Goal: Task Accomplishment & Management: Manage account settings

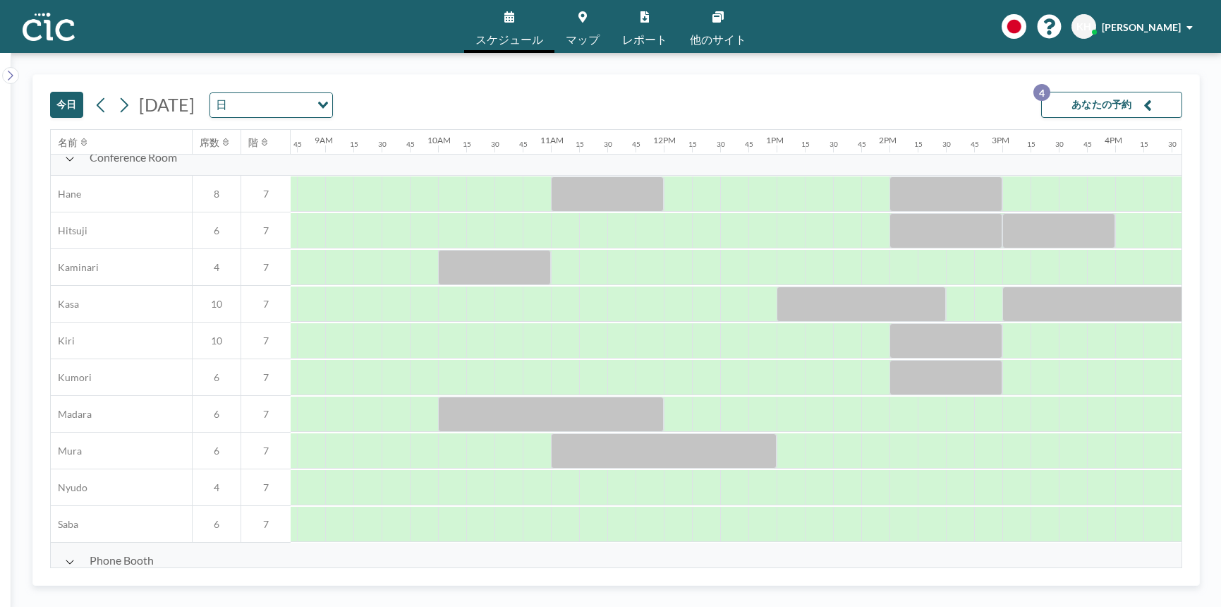
scroll to position [0, 982]
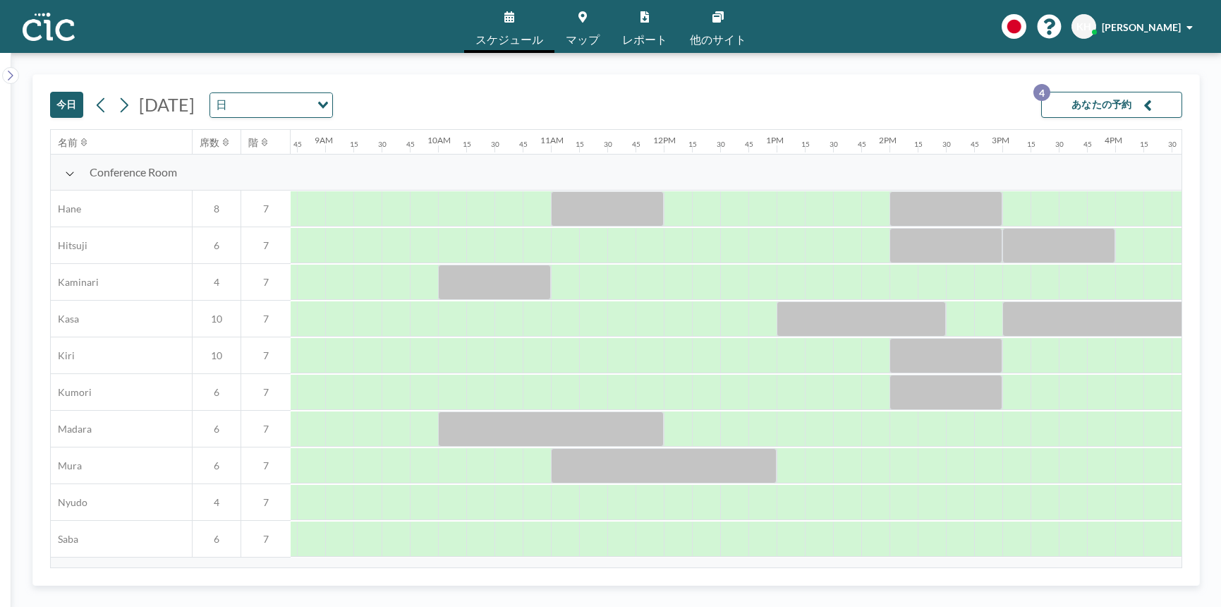
click at [511, 98] on div "[DATE] [DATE] 日 Loading... あなたの予約 4" at bounding box center [616, 102] width 1133 height 54
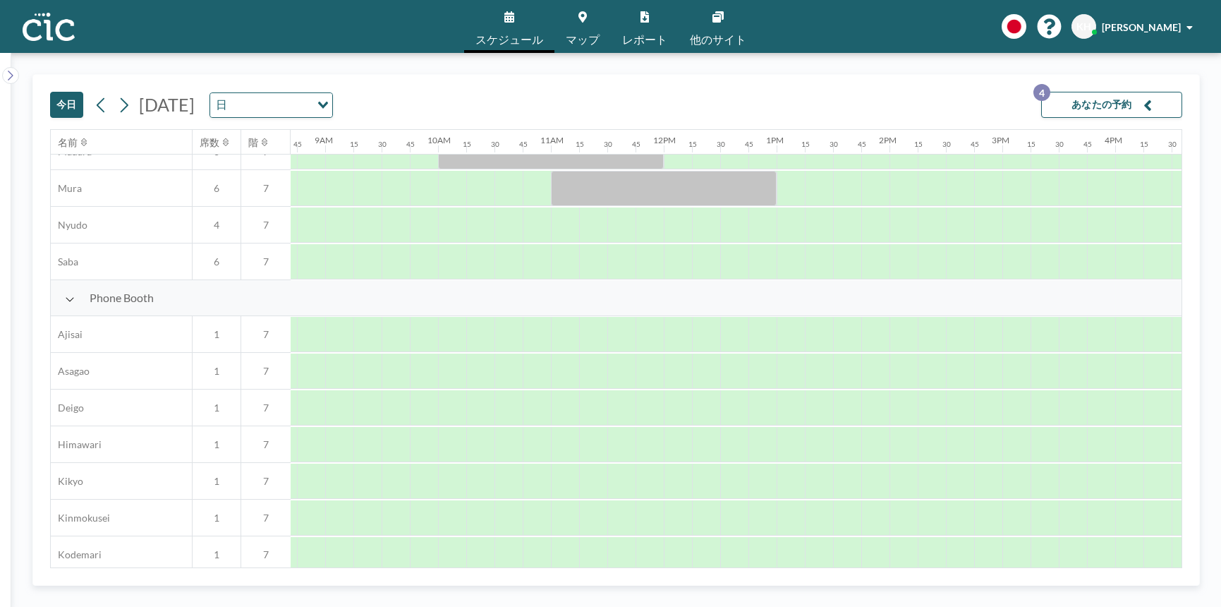
scroll to position [271, 982]
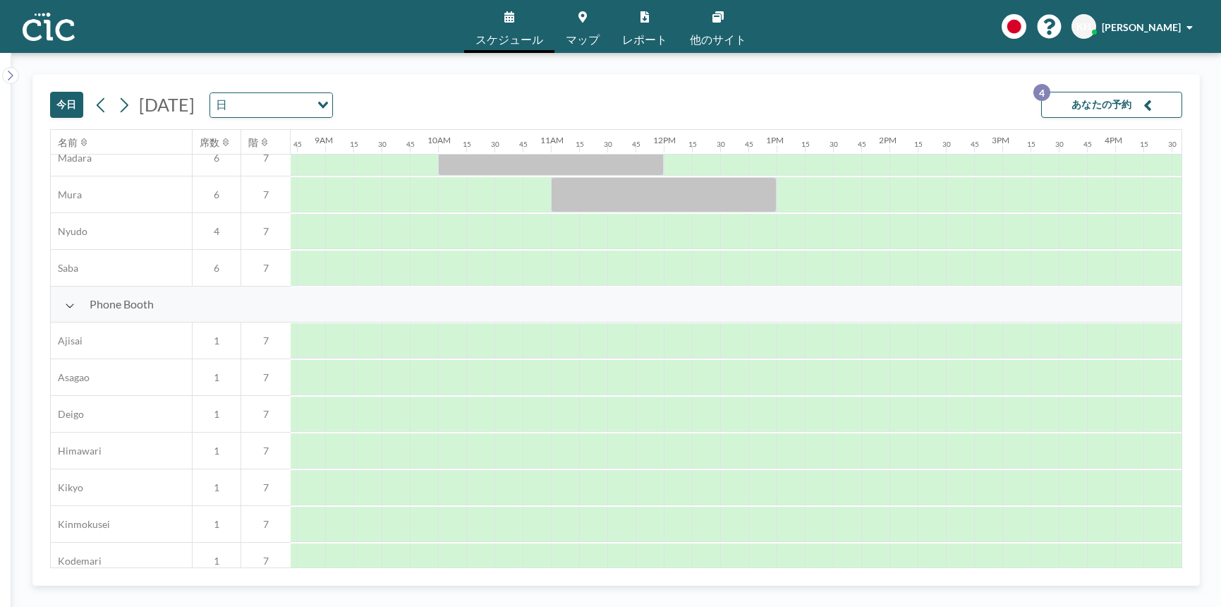
click at [562, 20] on link "マップ" at bounding box center [583, 26] width 56 height 53
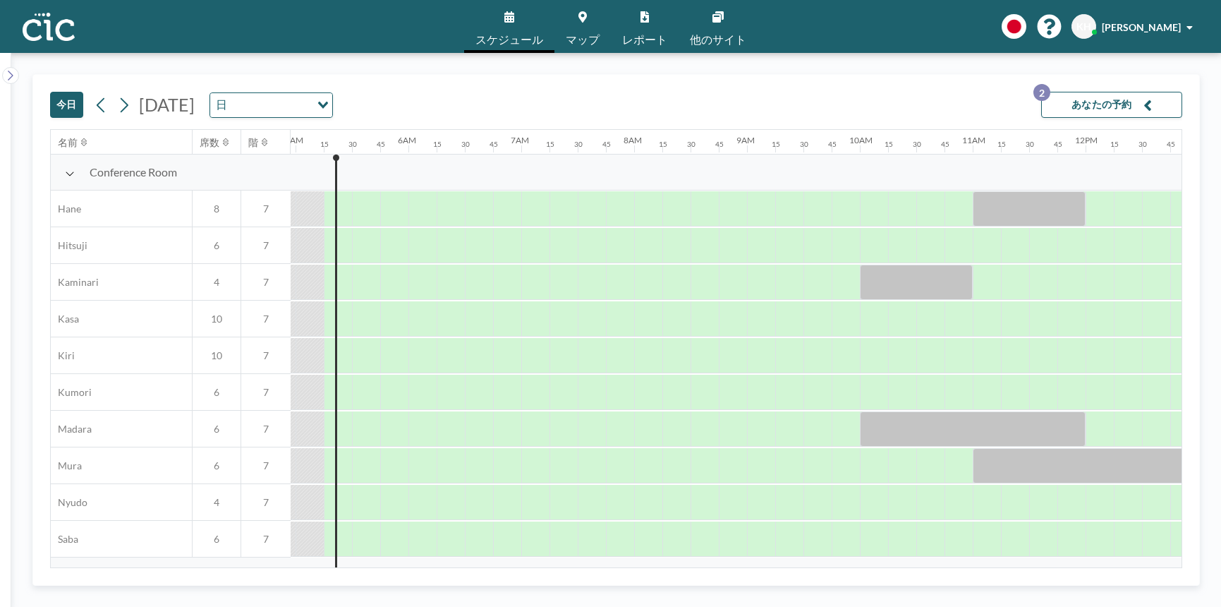
scroll to position [0, 565]
click at [1092, 104] on button "あなたの予約 2" at bounding box center [1112, 105] width 141 height 26
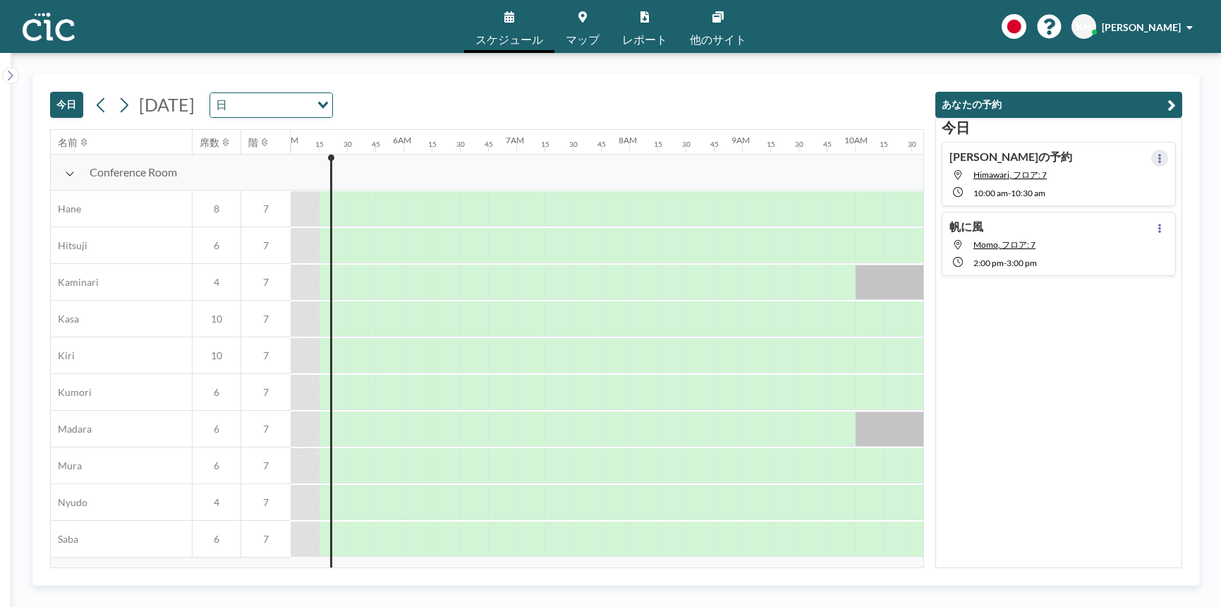
click at [1164, 160] on button at bounding box center [1160, 158] width 17 height 17
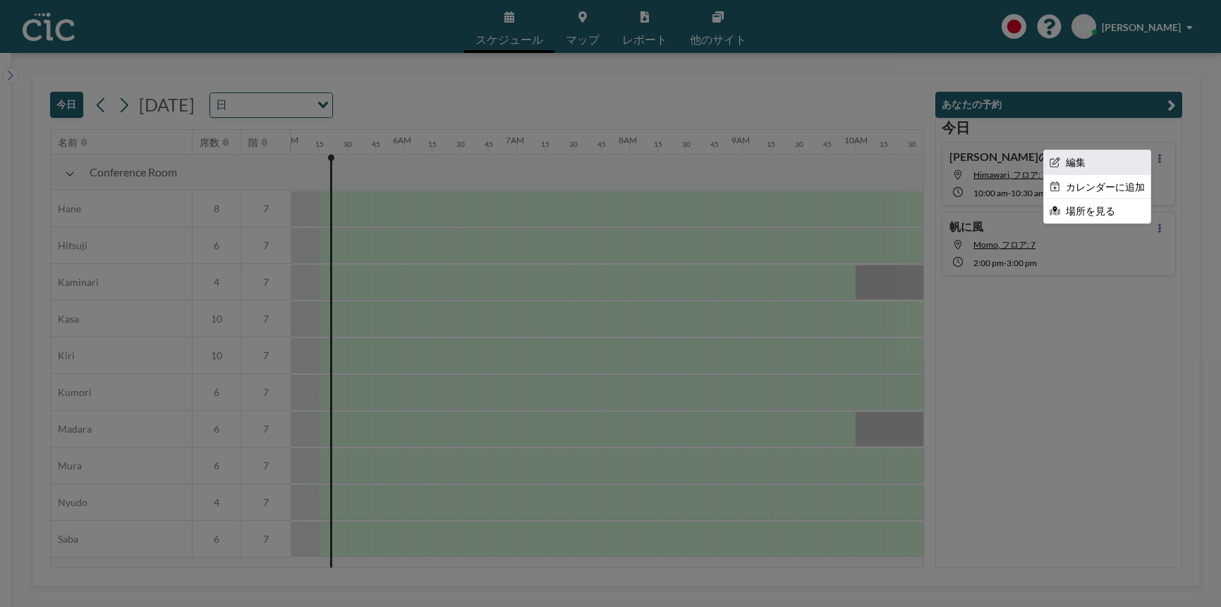
click at [1128, 167] on li "編集" at bounding box center [1097, 162] width 107 height 24
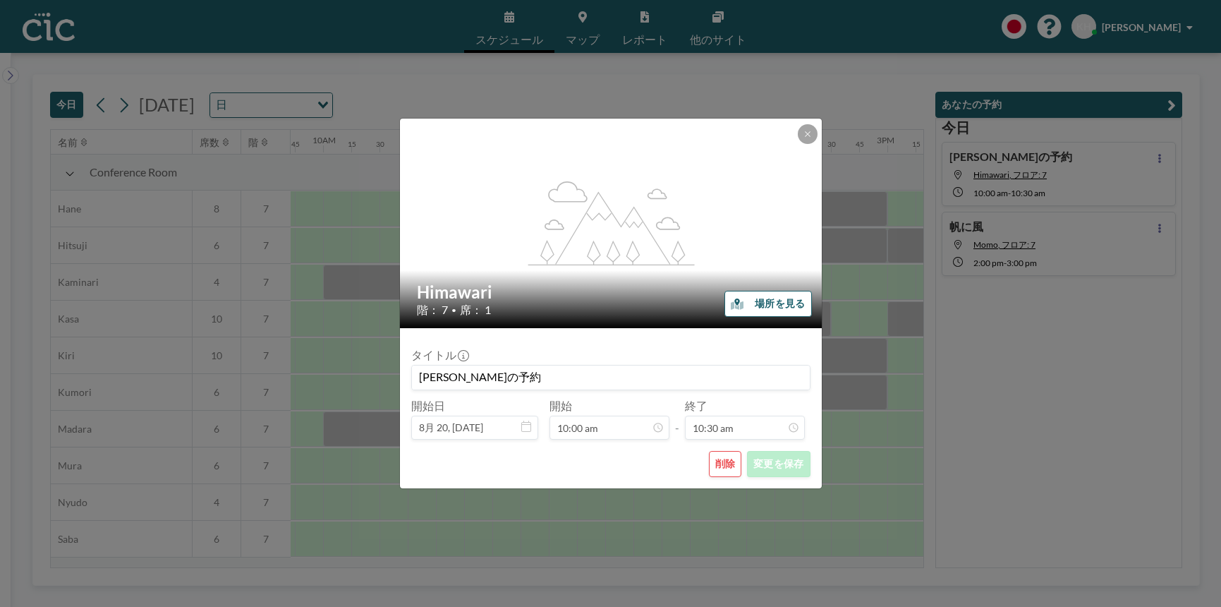
scroll to position [0, 1101]
click at [502, 376] on input "[PERSON_NAME]の予約" at bounding box center [611, 378] width 398 height 24
type input "帆に風"
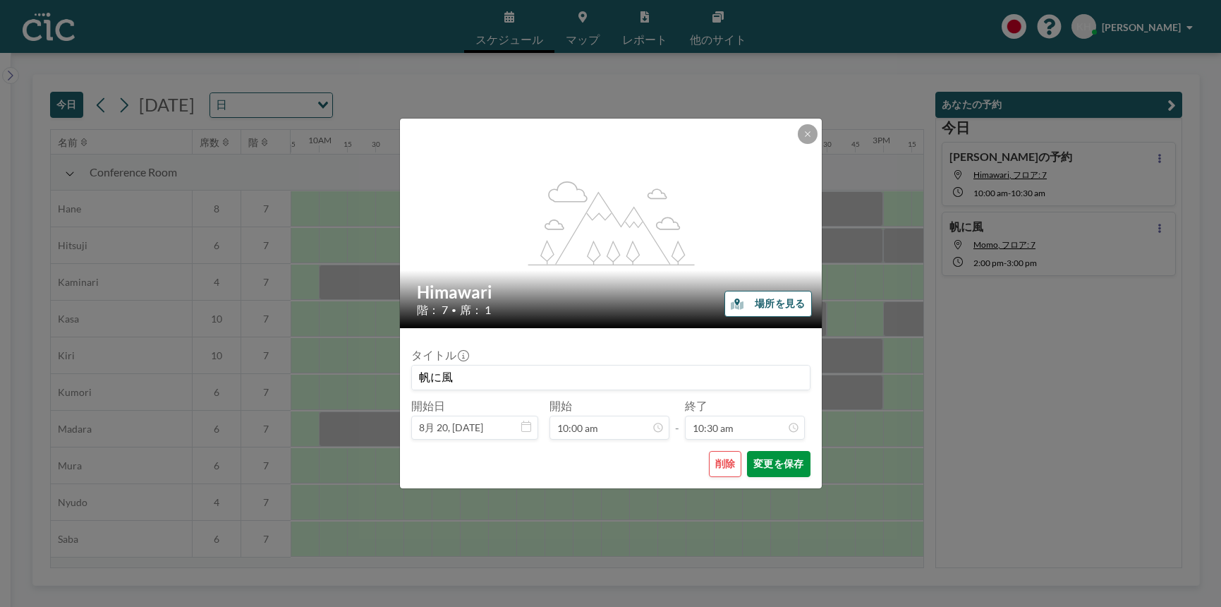
click at [789, 461] on button "変更を保存" at bounding box center [778, 464] width 63 height 26
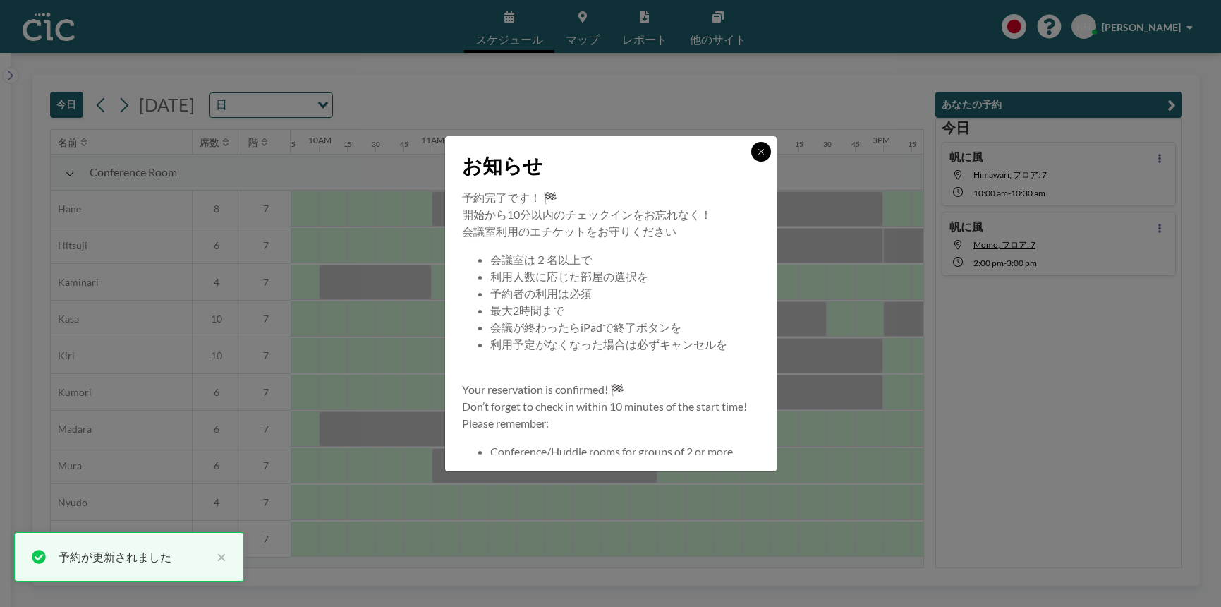
click at [758, 151] on icon at bounding box center [761, 151] width 8 height 8
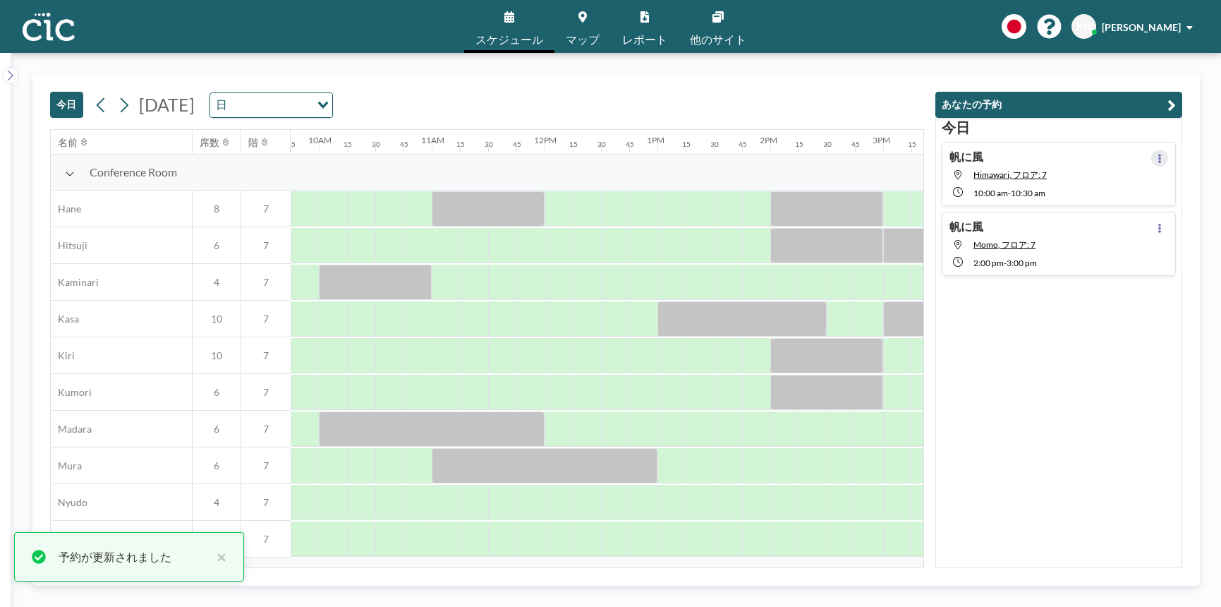
click at [1154, 164] on button at bounding box center [1160, 158] width 17 height 17
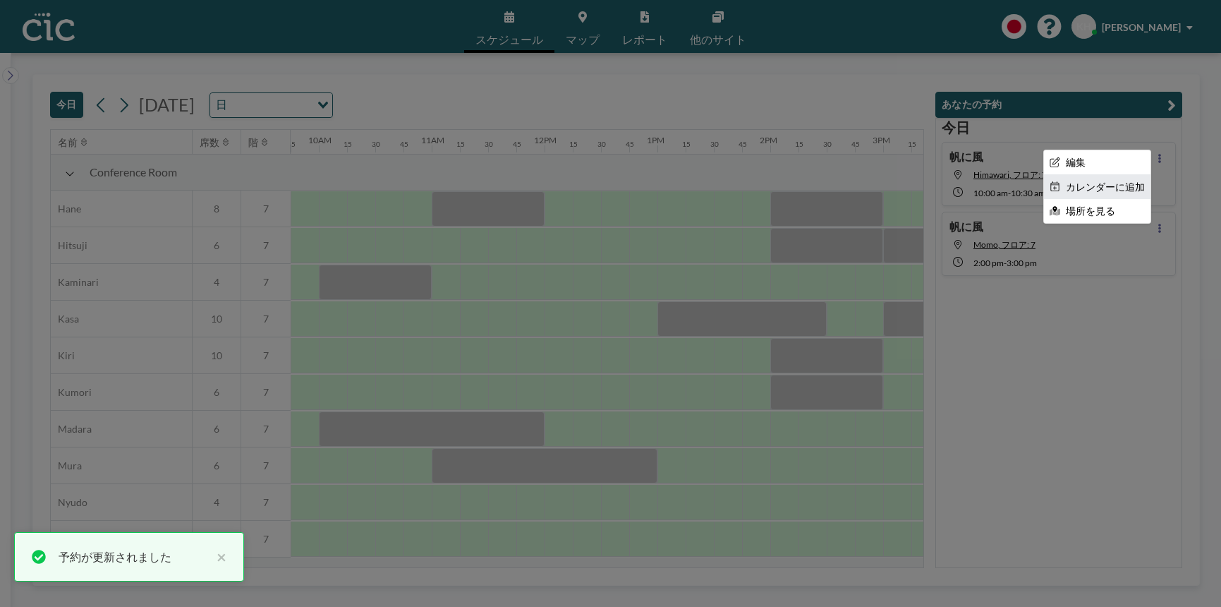
click at [1130, 180] on li "カレンダーに追加" at bounding box center [1097, 187] width 107 height 24
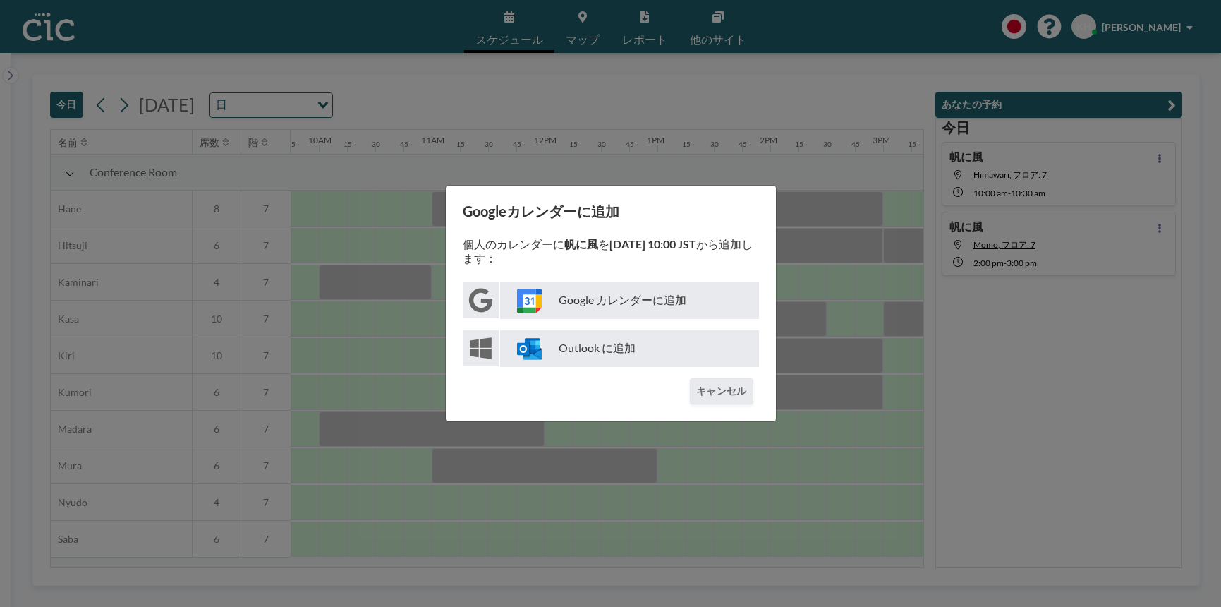
click at [628, 303] on p "Google カレンダーに追加" at bounding box center [629, 300] width 259 height 37
